Goal: Information Seeking & Learning: Find specific fact

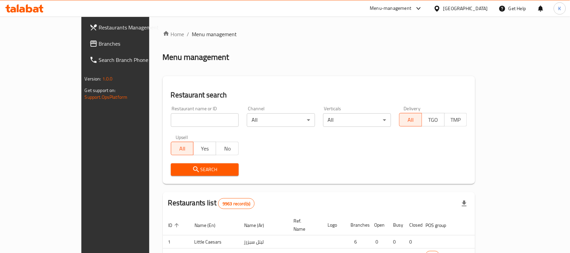
click at [192, 116] on div "Home / Menu management Menu management Restaurant search Restaurant name or ID …" at bounding box center [319, 209] width 313 height 358
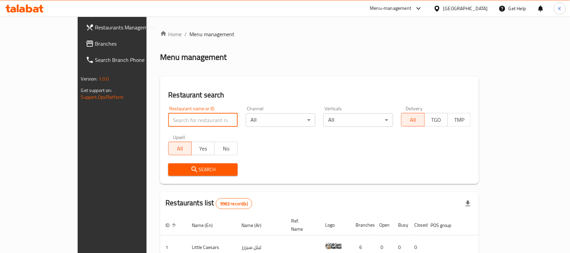
click at [193, 118] on input "search" at bounding box center [203, 120] width 70 height 14
type input "Little Ruby"
click button "Search" at bounding box center [203, 169] width 70 height 12
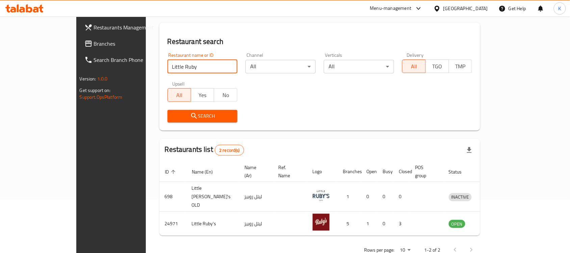
scroll to position [59, 0]
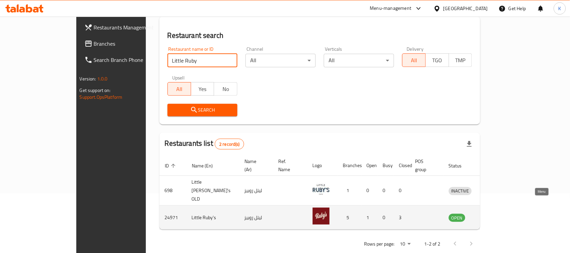
click at [494, 213] on icon "enhanced table" at bounding box center [489, 217] width 8 height 8
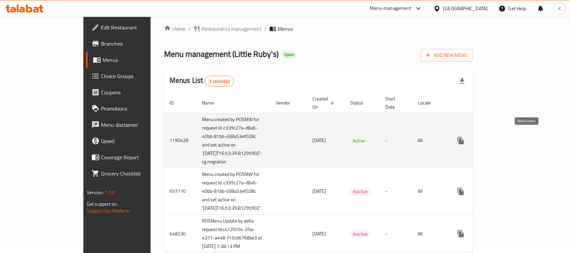
scroll to position [42, 0]
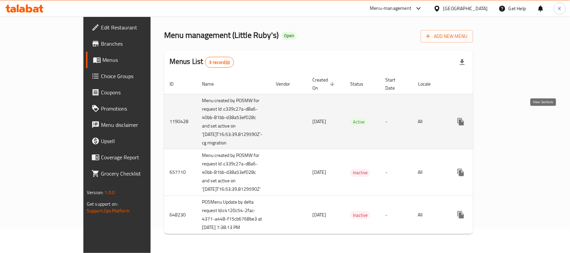
click at [518, 114] on link "enhanced table" at bounding box center [510, 122] width 16 height 16
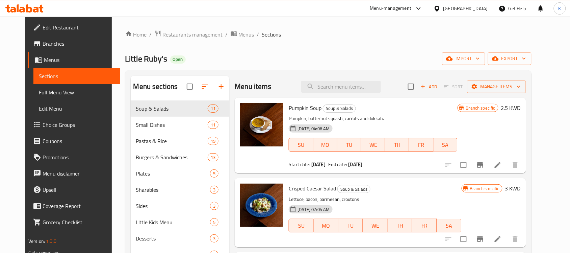
click at [196, 31] on span "Restaurants management" at bounding box center [193, 34] width 60 height 8
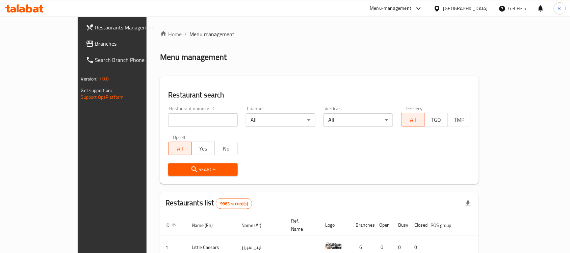
click at [182, 120] on input "search" at bounding box center [203, 120] width 70 height 14
paste input "664495"
type input "664495"
click at [174, 168] on span "Search" at bounding box center [203, 169] width 59 height 8
click at [172, 168] on div at bounding box center [285, 126] width 570 height 253
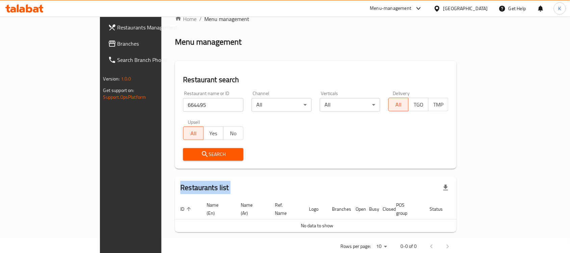
scroll to position [23, 0]
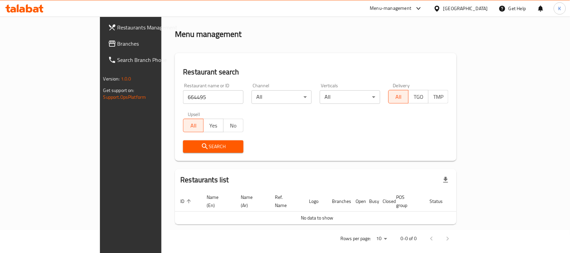
click at [475, 7] on div "Kuwait" at bounding box center [466, 8] width 45 height 7
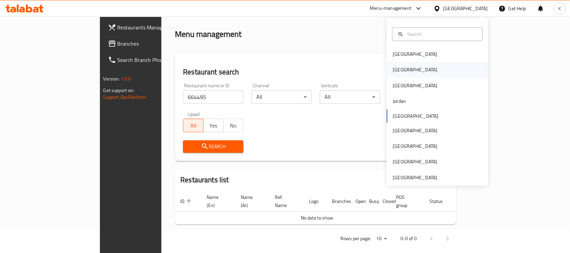
click at [404, 71] on div "Egypt" at bounding box center [437, 70] width 101 height 16
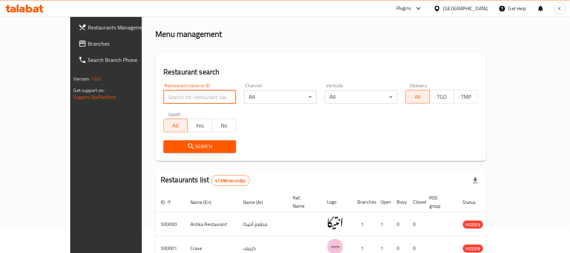
click at [163, 102] on input "search" at bounding box center [199, 97] width 73 height 14
paste input "664495"
type input "664495"
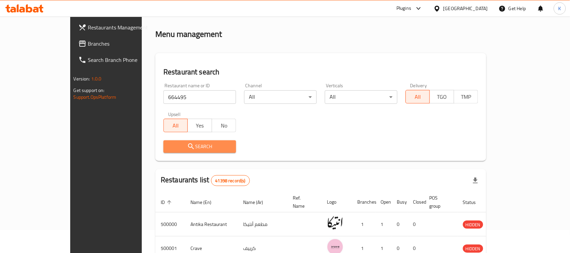
click at [169, 144] on span "Search" at bounding box center [200, 146] width 62 height 8
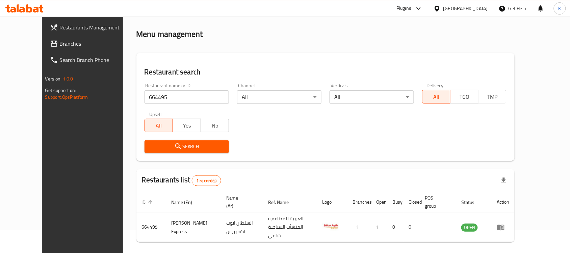
drag, startPoint x: 159, startPoint y: 133, endPoint x: 126, endPoint y: 146, distance: 35.4
click at [150, 146] on span "Search" at bounding box center [187, 146] width 74 height 8
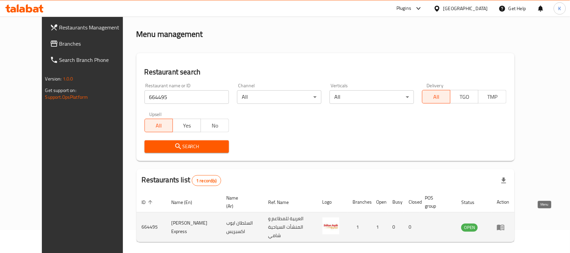
click at [504, 226] on icon "enhanced table" at bounding box center [502, 227] width 2 height 3
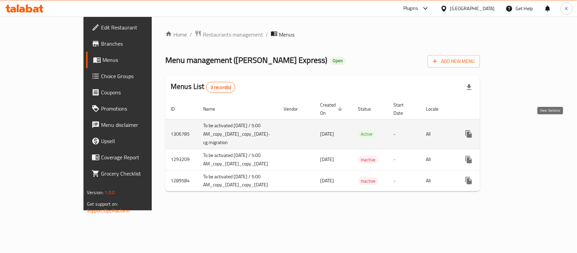
click at [520, 131] on icon "enhanced table" at bounding box center [517, 134] width 6 height 6
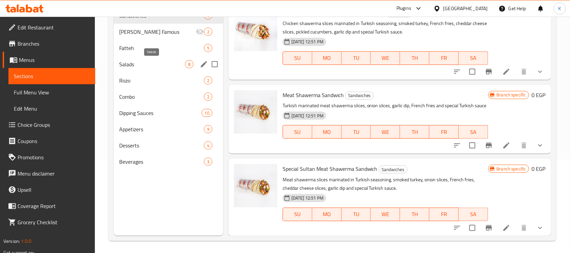
scroll to position [95, 0]
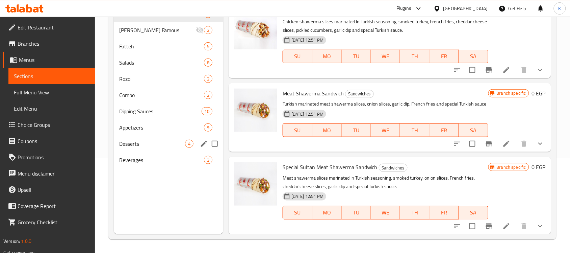
click at [151, 140] on span "Desserts" at bounding box center [152, 144] width 66 height 8
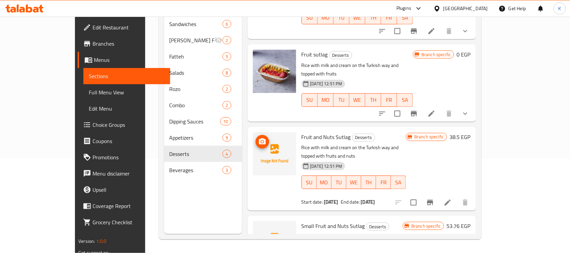
scroll to position [66, 0]
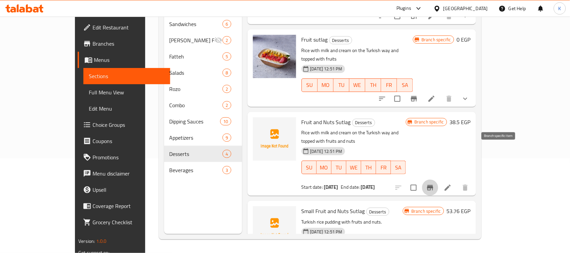
click at [434, 183] on icon "Branch-specific-item" at bounding box center [430, 187] width 8 height 8
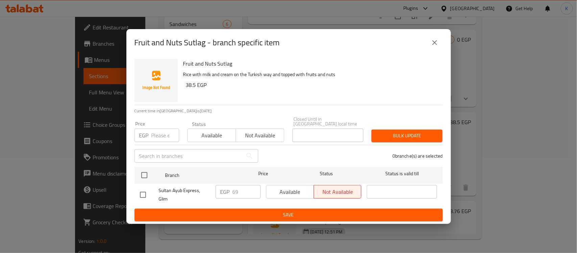
click at [447, 52] on div "Fruit and Nuts Sutlag - branch specific item" at bounding box center [288, 42] width 324 height 27
click at [439, 41] on button "close" at bounding box center [434, 42] width 16 height 16
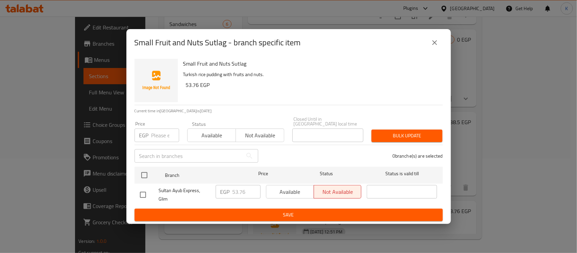
click at [443, 35] on div "Small Fruit and Nuts Sutlag - branch specific item" at bounding box center [288, 42] width 324 height 27
click at [436, 46] on icon "close" at bounding box center [434, 43] width 8 height 8
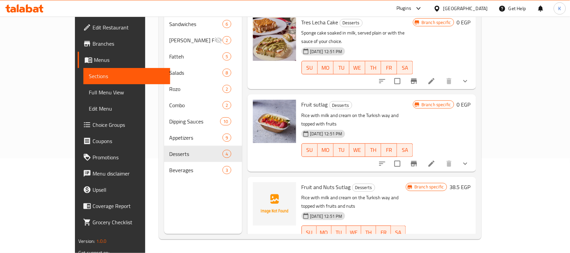
scroll to position [0, 0]
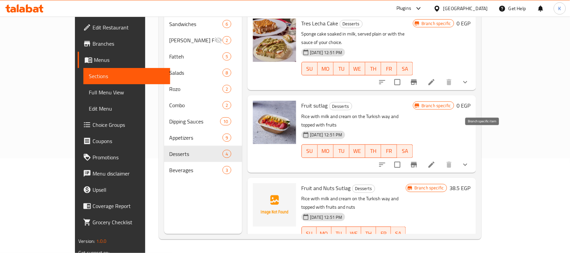
click at [422, 156] on button "Branch-specific-item" at bounding box center [414, 164] width 16 height 16
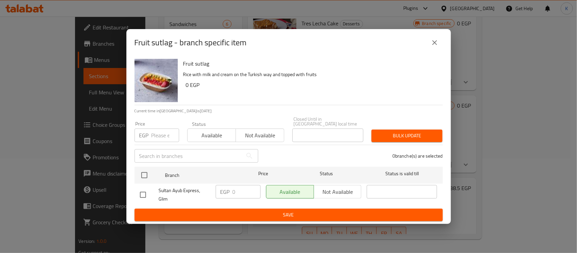
click at [509, 119] on div "Fruit sutlag - branch specific item Fruit sutlag Rice with milk and cream on th…" at bounding box center [288, 126] width 577 height 253
click at [436, 47] on icon "close" at bounding box center [434, 43] width 8 height 8
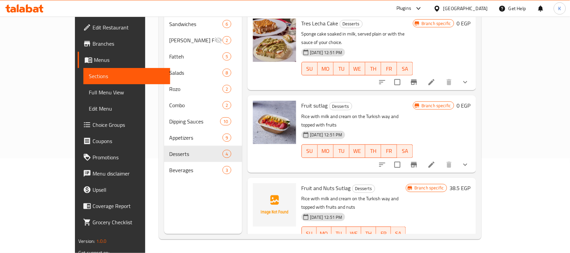
click at [470, 160] on icon "show more" at bounding box center [465, 164] width 8 height 8
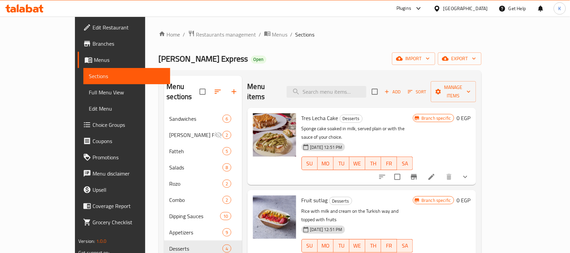
click at [166, 61] on span "Sultan Ayub Express" at bounding box center [204, 58] width 90 height 15
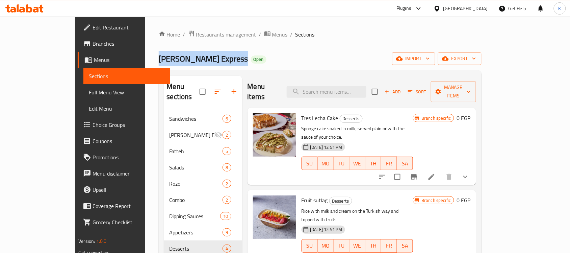
click at [166, 61] on span "Sultan Ayub Express" at bounding box center [204, 58] width 90 height 15
copy span "Sultan Ayub Express"
click at [196, 32] on span "Restaurants management" at bounding box center [226, 34] width 60 height 8
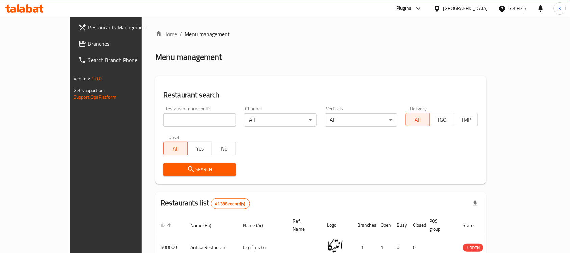
click at [88, 47] on span "Branches" at bounding box center [124, 44] width 72 height 8
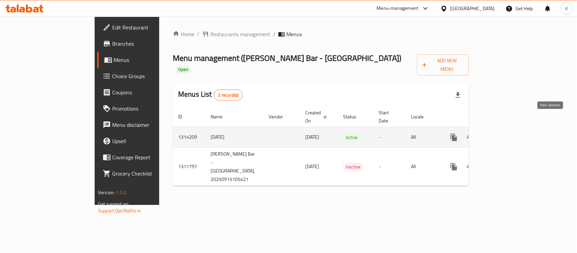
click at [505, 134] on icon "enhanced table" at bounding box center [502, 137] width 6 height 6
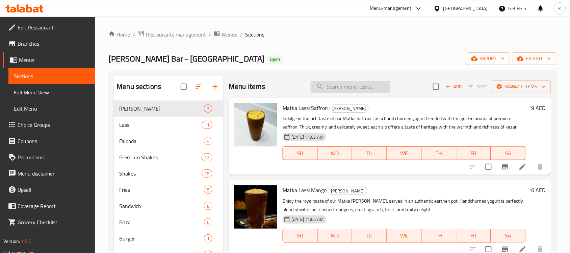
click at [345, 90] on input "search" at bounding box center [351, 87] width 80 height 12
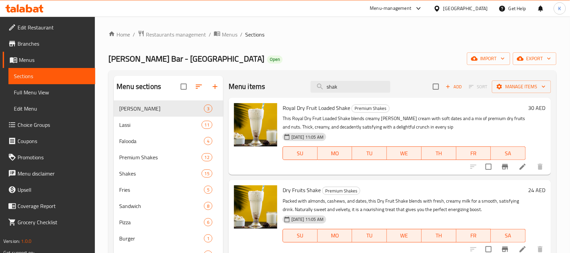
drag, startPoint x: 369, startPoint y: 88, endPoint x: 220, endPoint y: 85, distance: 149.0
click at [220, 85] on div "Menu sections Matka Lassi 3 Lassi 11 Falooda 4 Premium Shakes 12 Shakes 15 Frie…" at bounding box center [332, 227] width 437 height 303
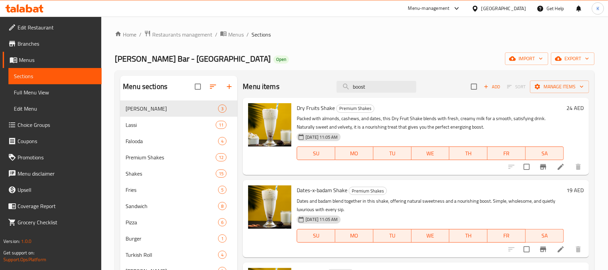
drag, startPoint x: 374, startPoint y: 88, endPoint x: 218, endPoint y: 79, distance: 157.0
click at [218, 79] on div "Menu sections Matka Lassi 3 Lassi 11 Falooda 4 Premium Shakes 12 Shakes 15 Frie…" at bounding box center [354, 227] width 469 height 303
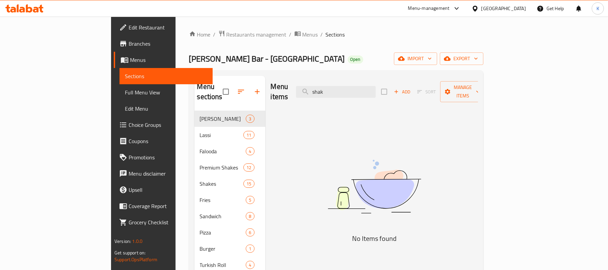
type input "shake"
drag, startPoint x: 374, startPoint y: 84, endPoint x: 86, endPoint y: 72, distance: 288.1
click at [111, 73] on div "Edit Restaurant Branches Menus Sections Full Menu View Edit Menu Choice Groups …" at bounding box center [304, 212] width 386 height 391
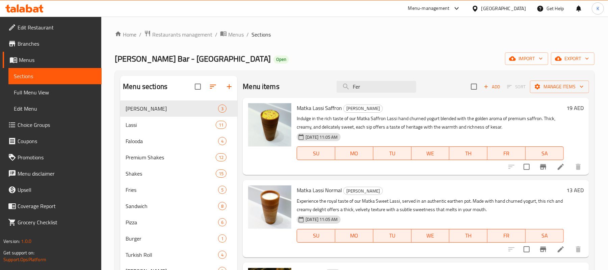
drag, startPoint x: 377, startPoint y: 82, endPoint x: 275, endPoint y: 99, distance: 104.0
click at [276, 99] on div "Menu items Fer Add Sort Manage items Matka Lassi Saffron Matka Lassi Indulge in…" at bounding box center [413, 227] width 352 height 303
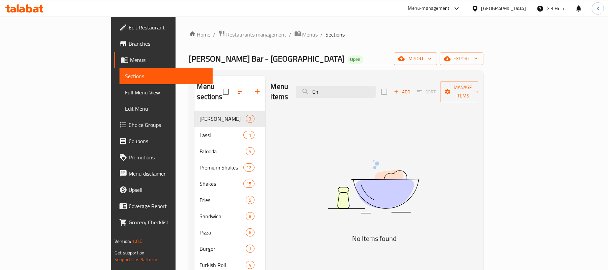
type input "C"
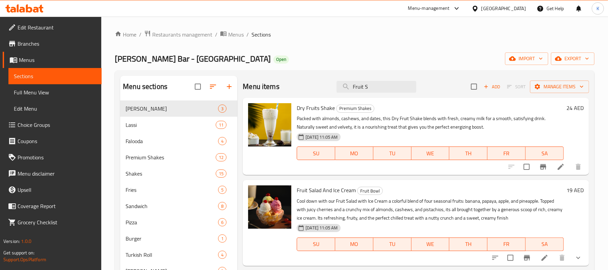
drag, startPoint x: 376, startPoint y: 91, endPoint x: 217, endPoint y: 87, distance: 159.8
click at [217, 87] on div "Menu sections Matka Lassi 3 Lassi 11 Falooda 4 Premium Shakes 12 Shakes 15 Frie…" at bounding box center [354, 227] width 469 height 303
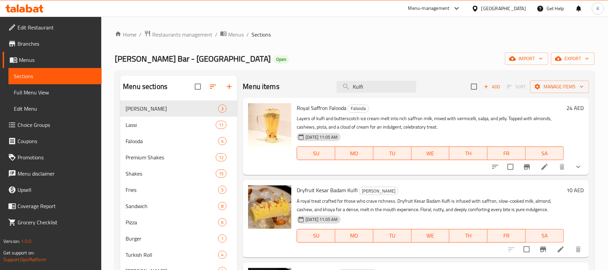
drag, startPoint x: 355, startPoint y: 91, endPoint x: 284, endPoint y: 92, distance: 71.6
click at [318, 92] on div "Menu items Kulfi Add Sort Manage items" at bounding box center [416, 87] width 347 height 22
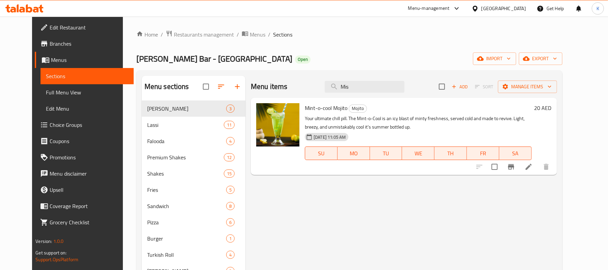
drag, startPoint x: 385, startPoint y: 90, endPoint x: 261, endPoint y: 97, distance: 124.6
click at [266, 96] on div "Menu items Mis Add Sort Manage items" at bounding box center [404, 87] width 306 height 22
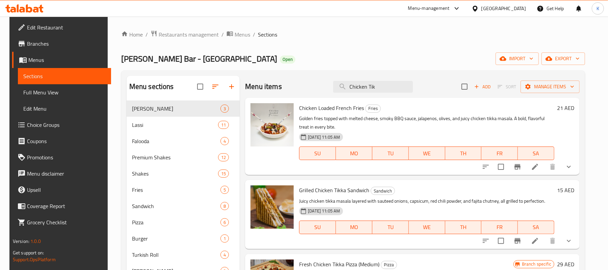
drag, startPoint x: 393, startPoint y: 91, endPoint x: 281, endPoint y: 99, distance: 111.8
click at [288, 99] on div "Menu items Chicken Tik Add Sort Manage items Chicken Loaded French Fries Fries …" at bounding box center [410, 227] width 340 height 303
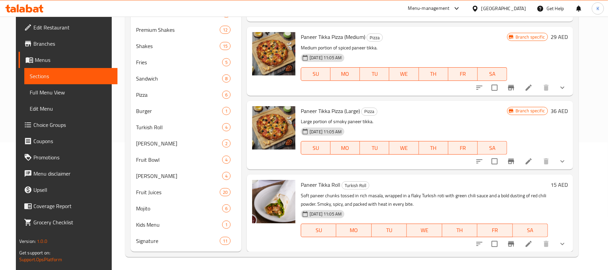
scroll to position [128, 0]
type input "Paneer T"
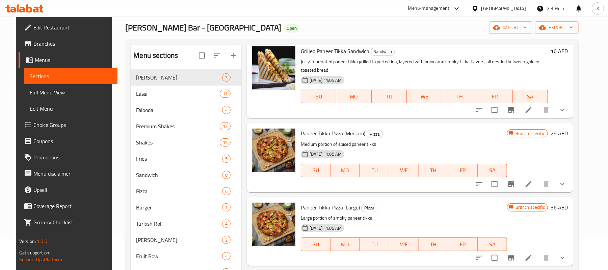
scroll to position [0, 0]
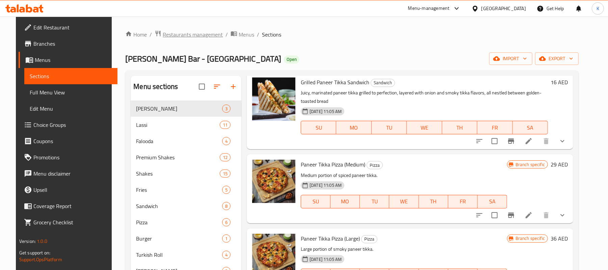
click at [176, 32] on span "Restaurants management" at bounding box center [193, 34] width 60 height 8
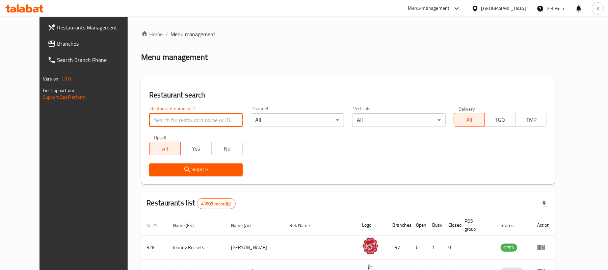
click at [207, 116] on input "search" at bounding box center [195, 120] width 93 height 14
paste input "[PERSON_NAME] B"
type input "[PERSON_NAME] B"
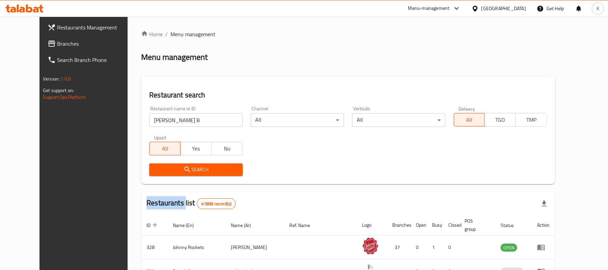
click at [216, 161] on div "Search" at bounding box center [195, 169] width 101 height 21
click at [215, 170] on span "Search" at bounding box center [196, 169] width 82 height 8
click at [215, 170] on div at bounding box center [304, 135] width 608 height 270
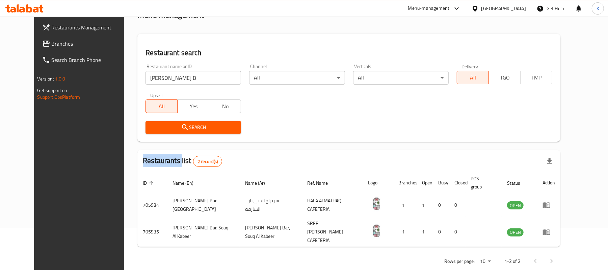
scroll to position [43, 0]
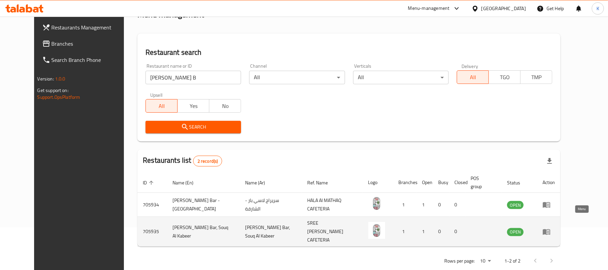
click at [551, 229] on icon "enhanced table" at bounding box center [546, 232] width 7 height 6
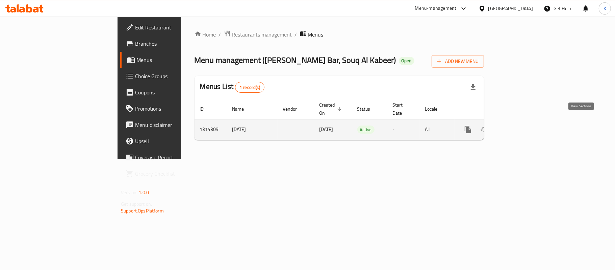
click at [521, 126] on icon "enhanced table" at bounding box center [517, 129] width 8 height 8
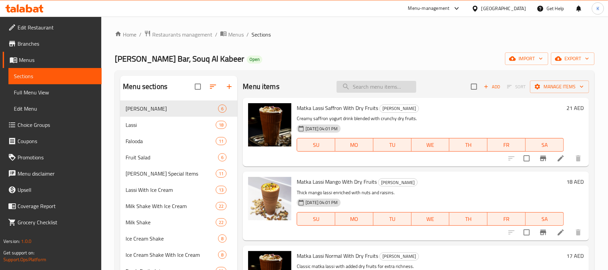
click at [372, 84] on input "search" at bounding box center [377, 87] width 80 height 12
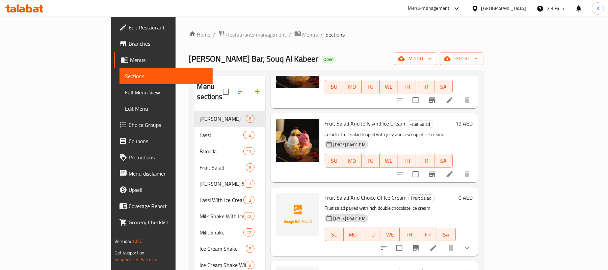
scroll to position [90, 0]
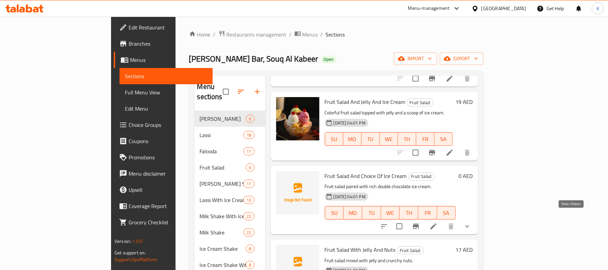
click at [472, 222] on icon "show more" at bounding box center [467, 226] width 8 height 8
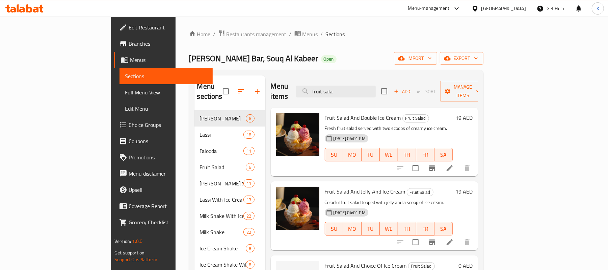
scroll to position [0, 0]
click at [376, 86] on input "fruit sala" at bounding box center [336, 92] width 80 height 12
drag, startPoint x: 401, startPoint y: 89, endPoint x: 339, endPoint y: 94, distance: 61.7
click at [339, 94] on div "Menu items fruit sala Add Sort Manage items" at bounding box center [374, 92] width 207 height 32
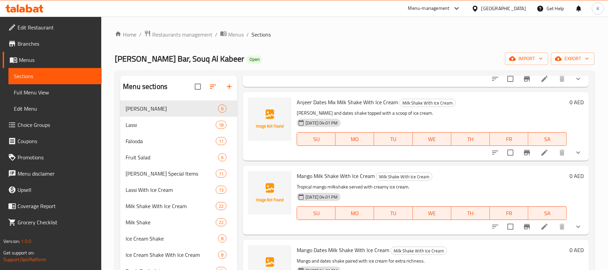
scroll to position [4008, 0]
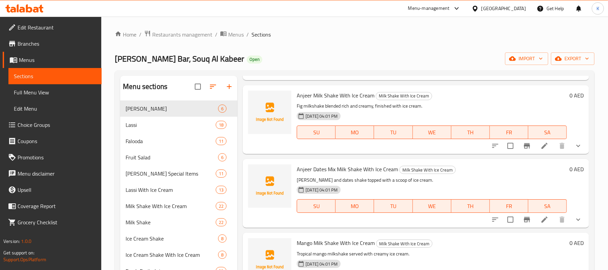
click at [576, 124] on div "Menu sections Matka Lassi 6 Lassi 18 Falooda 11 Fruit Salad 6 [PERSON_NAME] Spe…" at bounding box center [355, 250] width 480 height 360
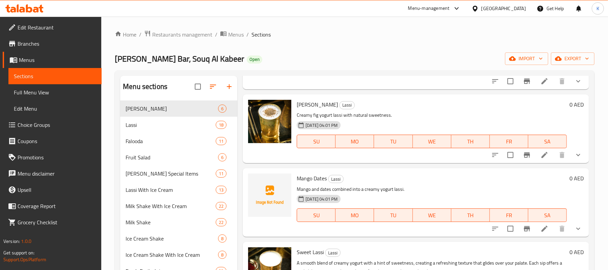
scroll to position [0, 0]
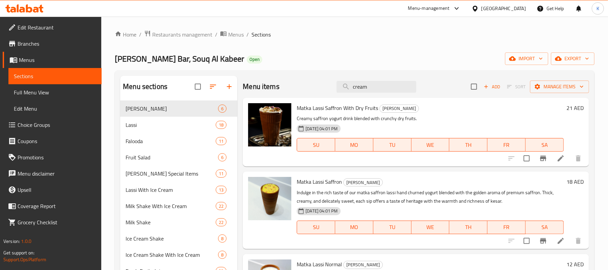
drag, startPoint x: 376, startPoint y: 89, endPoint x: 317, endPoint y: 88, distance: 58.8
click at [317, 88] on div "Menu items cream Add Sort Manage items" at bounding box center [416, 87] width 347 height 22
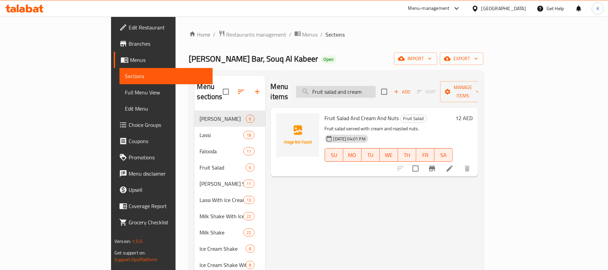
drag, startPoint x: 415, startPoint y: 88, endPoint x: 388, endPoint y: 87, distance: 27.1
click at [376, 87] on input "Fruit salad and cream" at bounding box center [336, 92] width 80 height 12
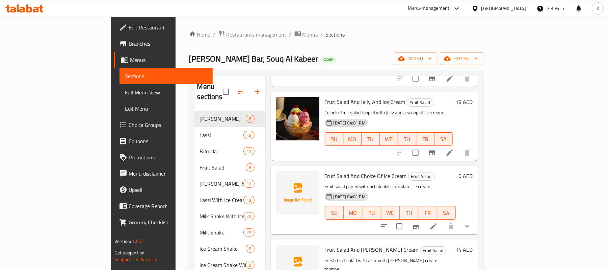
scroll to position [116, 0]
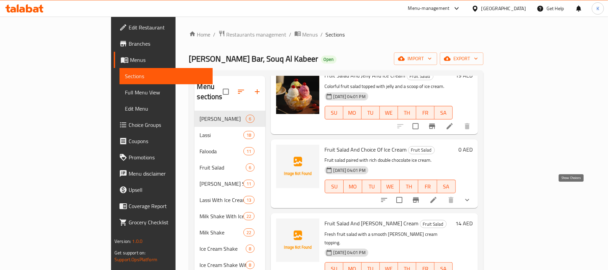
type input "Fruit salad and"
click at [472, 196] on icon "show more" at bounding box center [467, 200] width 8 height 8
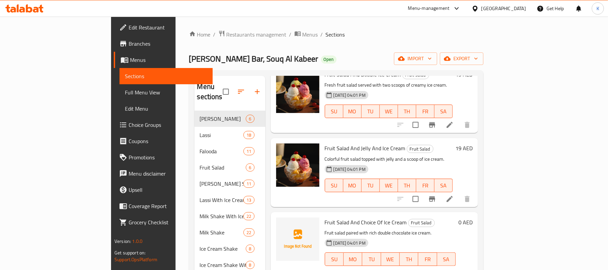
scroll to position [0, 0]
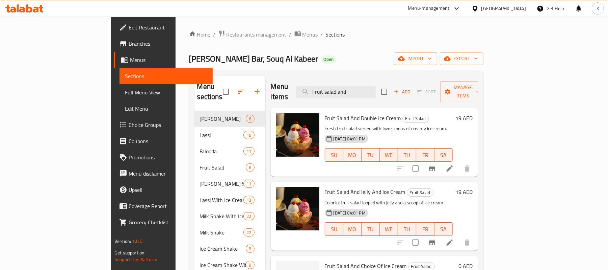
drag, startPoint x: 393, startPoint y: 90, endPoint x: 185, endPoint y: 46, distance: 212.6
click at [189, 46] on div "Home / Restaurants management / Menus / Sections [PERSON_NAME] Bar, Souq Al Kab…" at bounding box center [336, 190] width 295 height 321
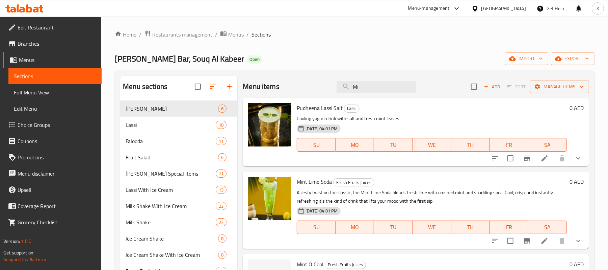
type input "M"
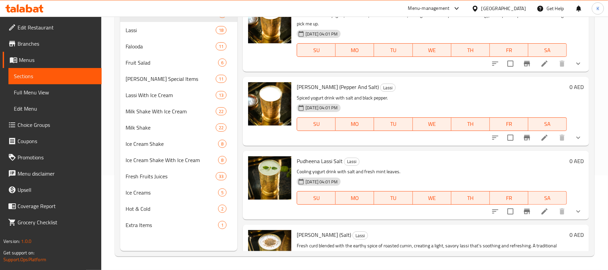
scroll to position [1531, 0]
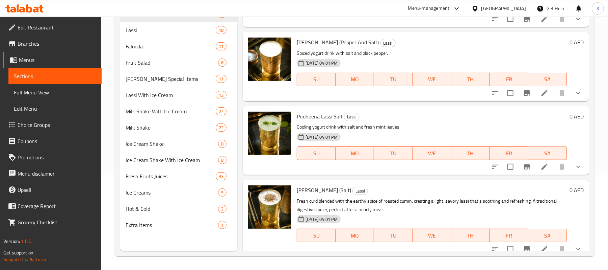
type input "Lassi"
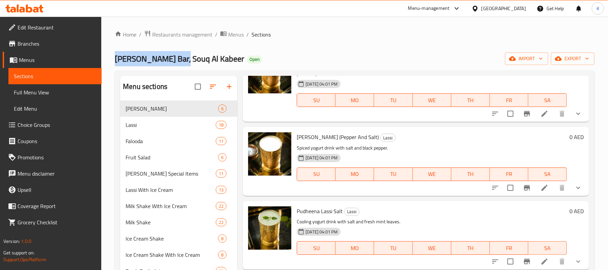
drag, startPoint x: 115, startPoint y: 61, endPoint x: 172, endPoint y: 58, distance: 57.2
click at [172, 58] on span "[PERSON_NAME] Bar, Souq Al Kabeer" at bounding box center [179, 58] width 129 height 15
copy span "[PERSON_NAME] Bar,"
click at [175, 36] on span "Restaurants management" at bounding box center [182, 34] width 60 height 8
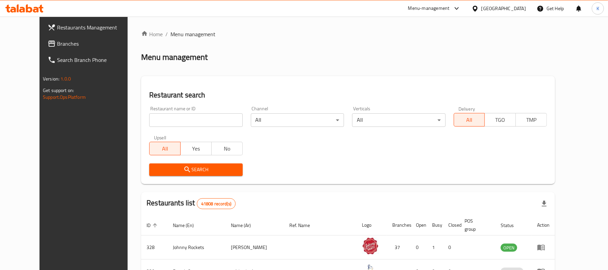
click at [199, 122] on div "Home / Menu management Menu management Restaurant search Restaurant name or ID …" at bounding box center [348, 245] width 414 height 430
click at [199, 122] on input "search" at bounding box center [195, 120] width 93 height 14
paste input "[PERSON_NAME] Bar,"
click button "Search" at bounding box center [195, 169] width 93 height 12
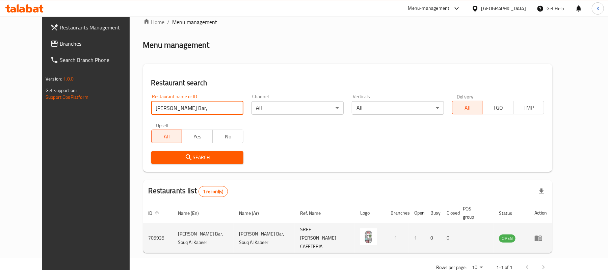
scroll to position [19, 0]
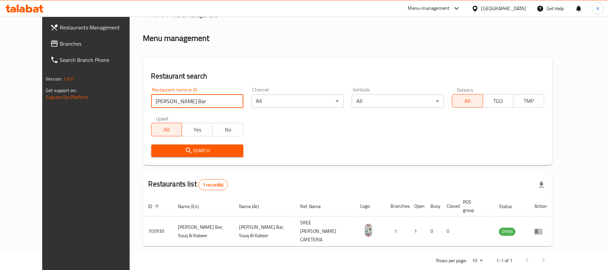
type input "[PERSON_NAME] Bar"
click button "Search" at bounding box center [197, 150] width 92 height 12
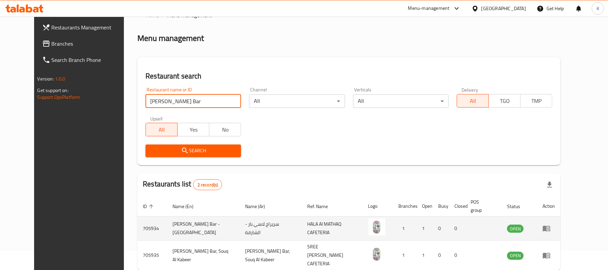
click at [551, 226] on icon "enhanced table" at bounding box center [546, 229] width 7 height 6
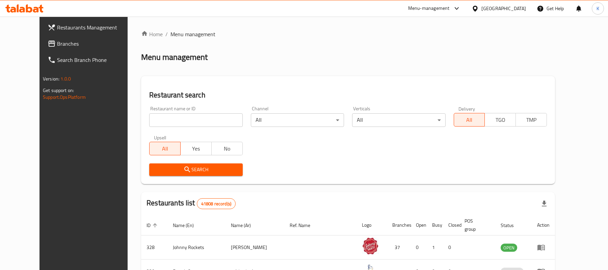
scroll to position [19, 0]
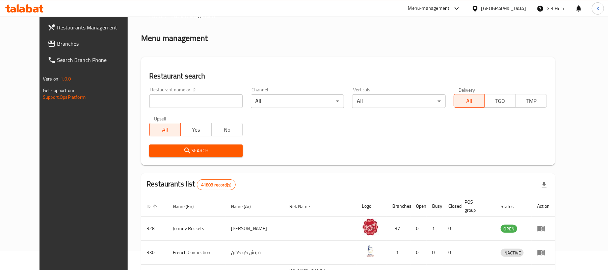
click at [160, 90] on div "Restaurant name or ID Restaurant name or ID" at bounding box center [195, 97] width 93 height 21
click at [176, 103] on input "search" at bounding box center [195, 101] width 93 height 14
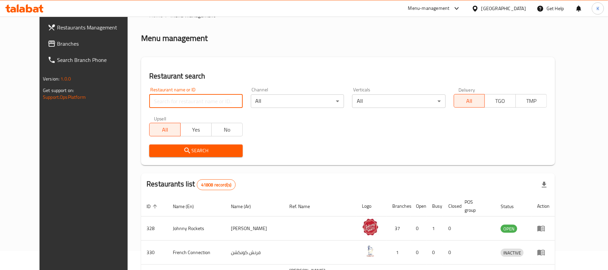
paste input "-Kindly note that description of Fruit Salad + Ice Cream & Fruit Salad With Cre…"
type input "-Kindly note that description of Fruit Salad + Ice Cream & Fruit Salad With Cre…"
paste input "705935"
type input "705935"
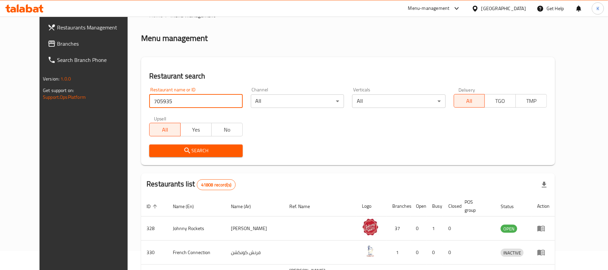
click at [196, 144] on div "Search" at bounding box center [195, 150] width 101 height 21
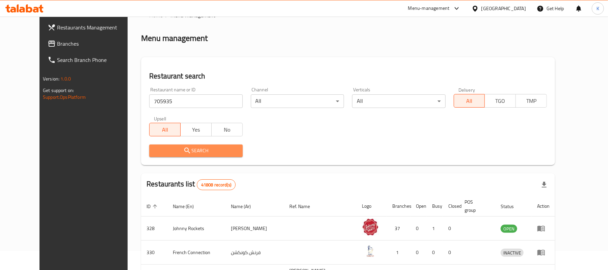
click at [196, 145] on button "Search" at bounding box center [195, 150] width 93 height 12
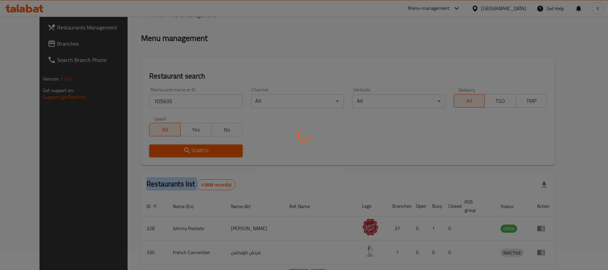
click at [196, 145] on div at bounding box center [304, 135] width 608 height 270
click at [197, 146] on div at bounding box center [304, 135] width 608 height 270
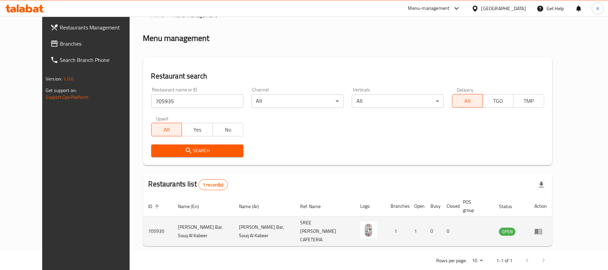
click at [553, 218] on td "enhanced table" at bounding box center [540, 231] width 23 height 30
click at [543, 227] on icon "enhanced table" at bounding box center [539, 231] width 8 height 8
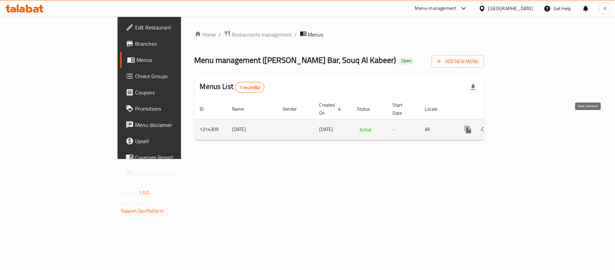
click at [521, 125] on icon "enhanced table" at bounding box center [517, 129] width 8 height 8
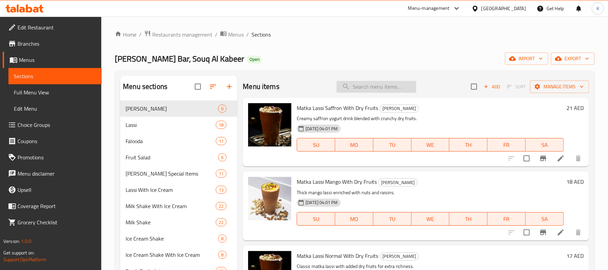
click at [398, 84] on input "search" at bounding box center [377, 87] width 80 height 12
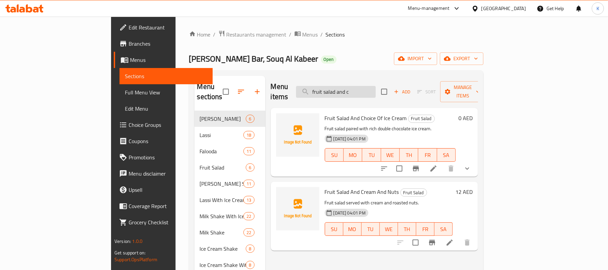
drag, startPoint x: 398, startPoint y: 92, endPoint x: 336, endPoint y: 91, distance: 61.2
click at [336, 91] on input "fruit salad and c" at bounding box center [336, 92] width 80 height 12
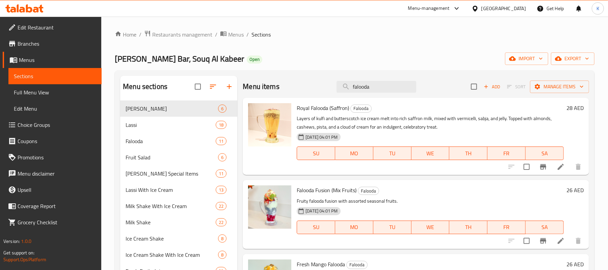
drag, startPoint x: 387, startPoint y: 87, endPoint x: 230, endPoint y: 90, distance: 157.1
click at [230, 90] on div "Menu sections Matka Lassi 6 Lassi 18 Falooda 11 Fruit Salad 6 Sreeraj Special I…" at bounding box center [354, 211] width 469 height 270
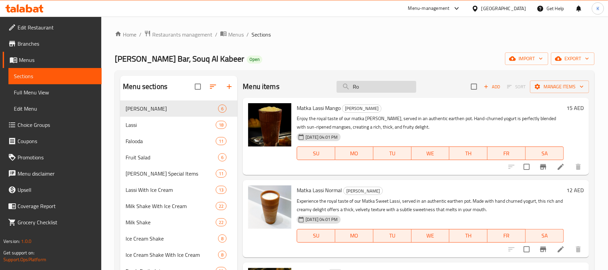
type input "R"
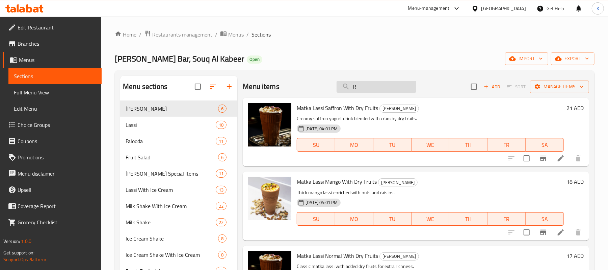
type input "Ro"
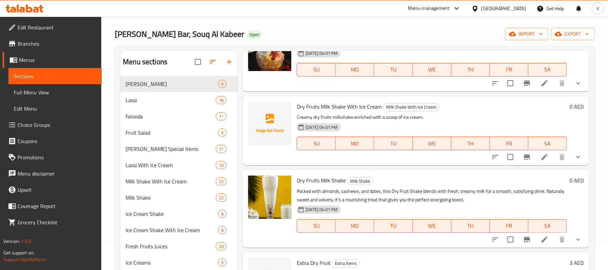
scroll to position [90, 0]
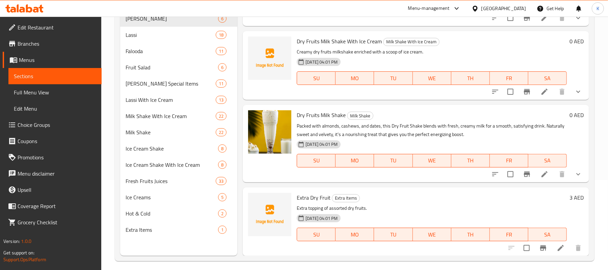
click at [331, 114] on span "Dry Fruits Milk Shake" at bounding box center [321, 115] width 49 height 10
copy h6 "Dry Fruits Milk Shake"
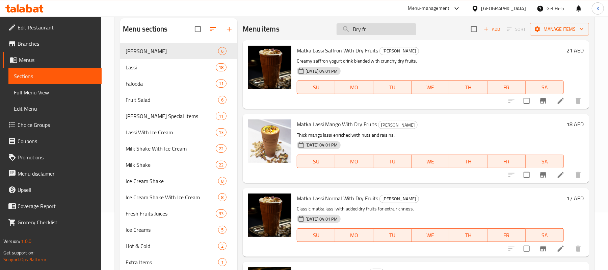
scroll to position [0, 0]
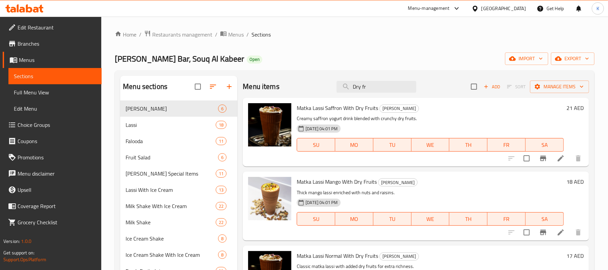
drag, startPoint x: 392, startPoint y: 88, endPoint x: 253, endPoint y: 87, distance: 138.8
click at [254, 87] on div "Menu items Dry fr Add Sort Manage items" at bounding box center [416, 87] width 347 height 22
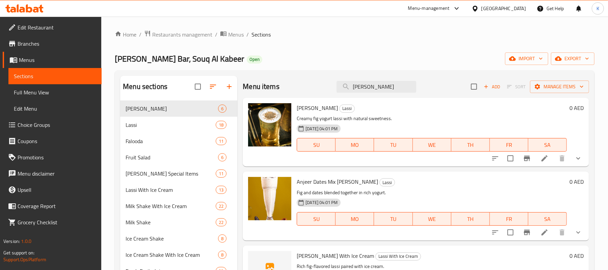
type input "Anjeer"
click at [335, 182] on span "Anjeer Dates Mix [PERSON_NAME]" at bounding box center [337, 181] width 81 height 10
click at [575, 230] on icon "show more" at bounding box center [579, 232] width 8 height 8
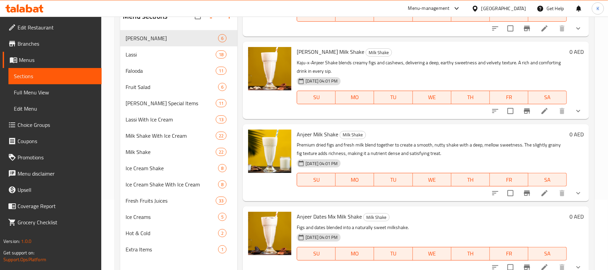
scroll to position [95, 0]
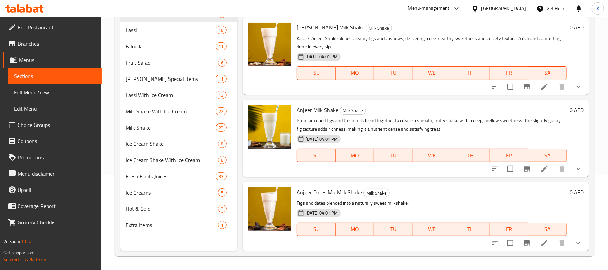
click at [341, 191] on span "Anjeer Dates Mix Milk Shake" at bounding box center [329, 192] width 65 height 10
copy h6 "Anjeer Dates Mix Milk Shake"
